Goal: Navigation & Orientation: Find specific page/section

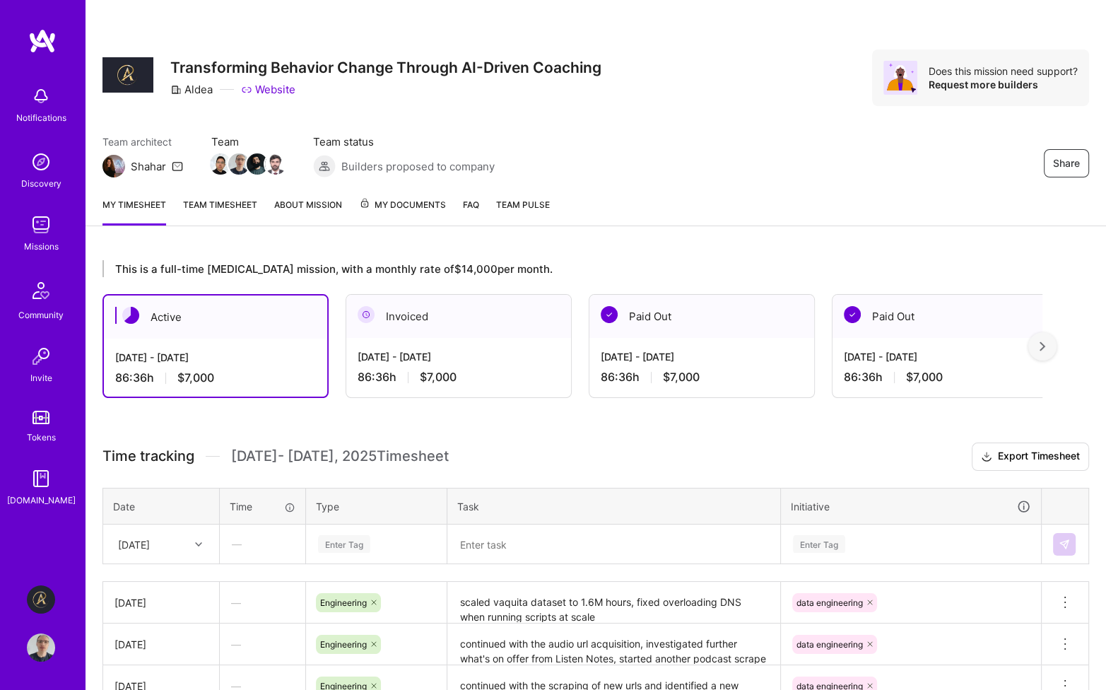
click at [38, 37] on img at bounding box center [42, 40] width 28 height 25
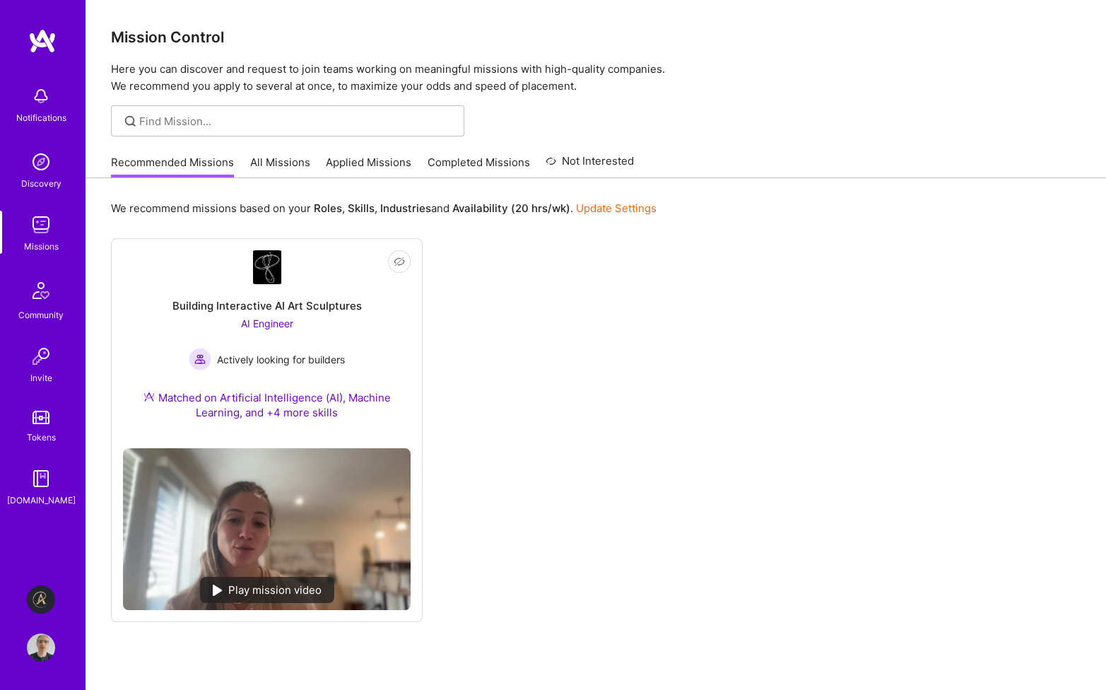
click at [42, 599] on img at bounding box center [41, 599] width 28 height 28
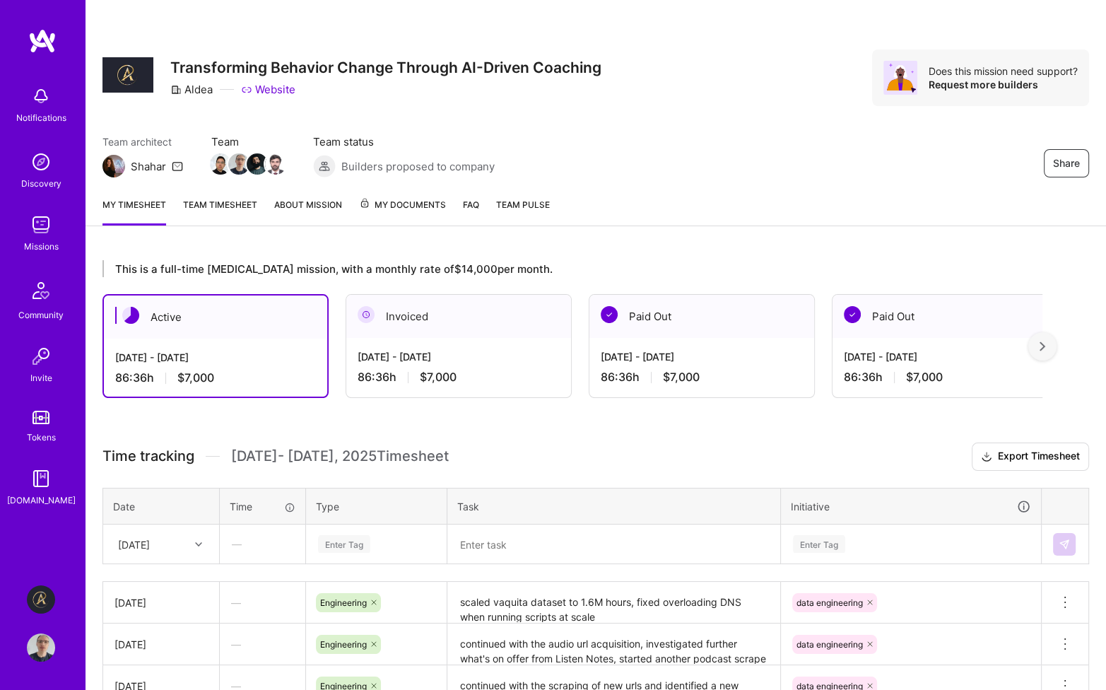
click at [42, 645] on img at bounding box center [41, 647] width 28 height 28
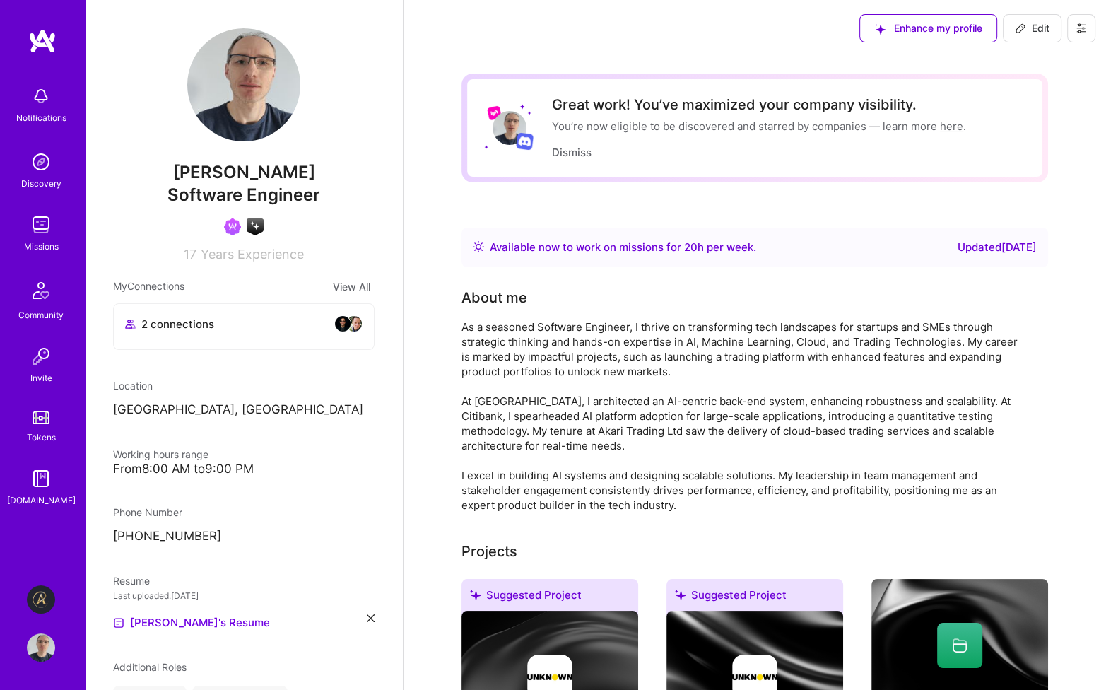
click at [334, 322] on img at bounding box center [342, 323] width 17 height 17
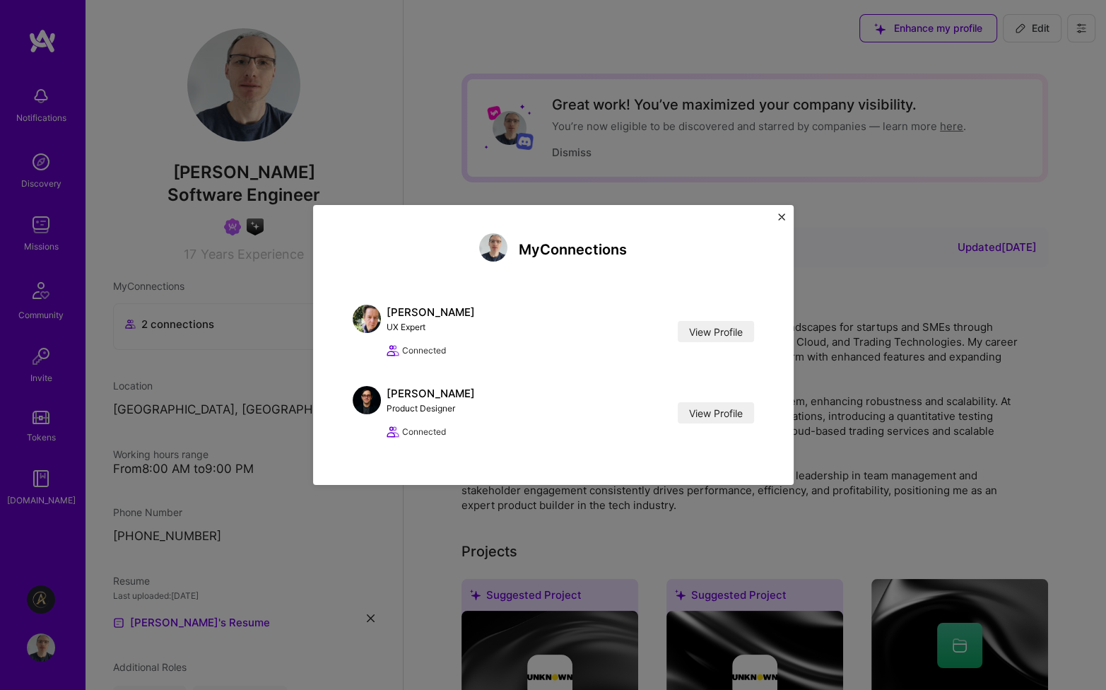
click at [780, 217] on img "Close" at bounding box center [781, 217] width 7 height 7
